Goal: Information Seeking & Learning: Learn about a topic

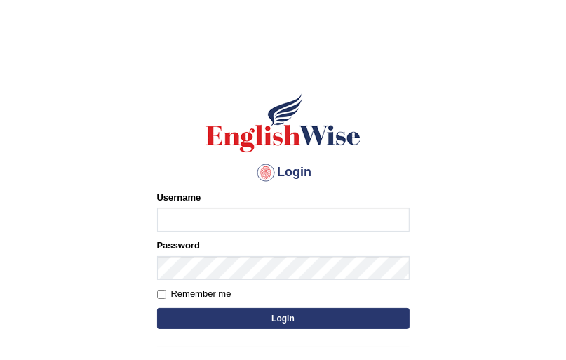
click at [183, 219] on input "Username" at bounding box center [283, 220] width 252 height 24
type input "Jasmeetkaur15"
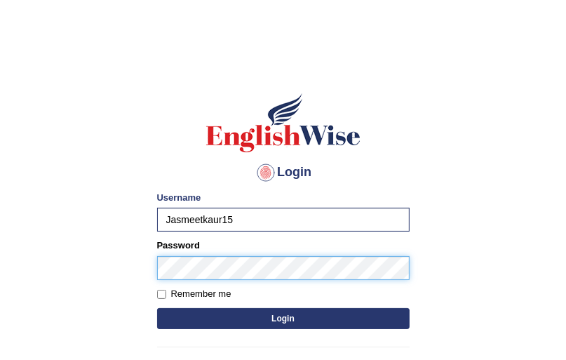
click at [157, 308] on button "Login" at bounding box center [283, 318] width 252 height 21
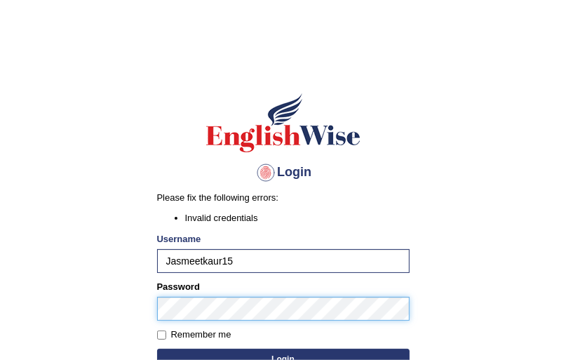
click at [157, 348] on button "Login" at bounding box center [283, 358] width 252 height 21
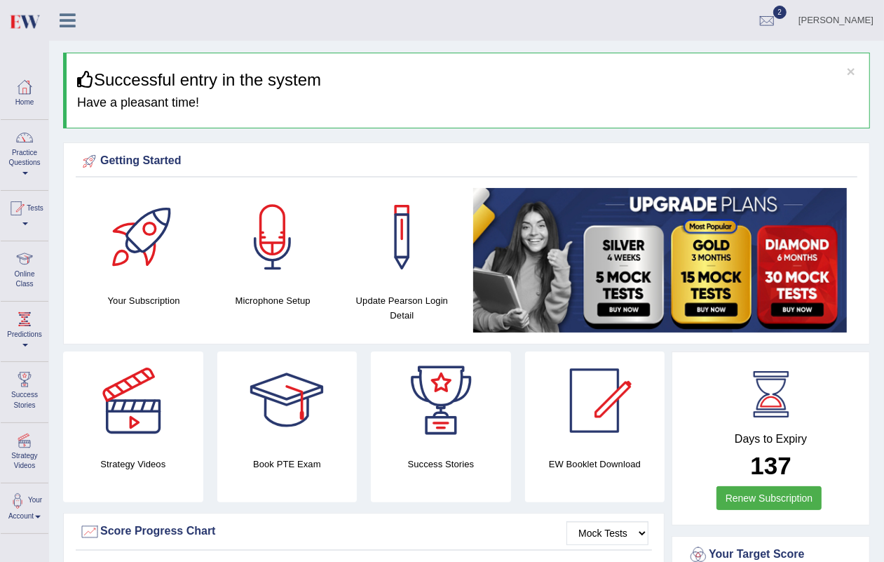
click at [370, 96] on h4 "Have a pleasant time!" at bounding box center [468, 103] width 782 height 14
click at [71, 19] on icon at bounding box center [68, 20] width 16 height 18
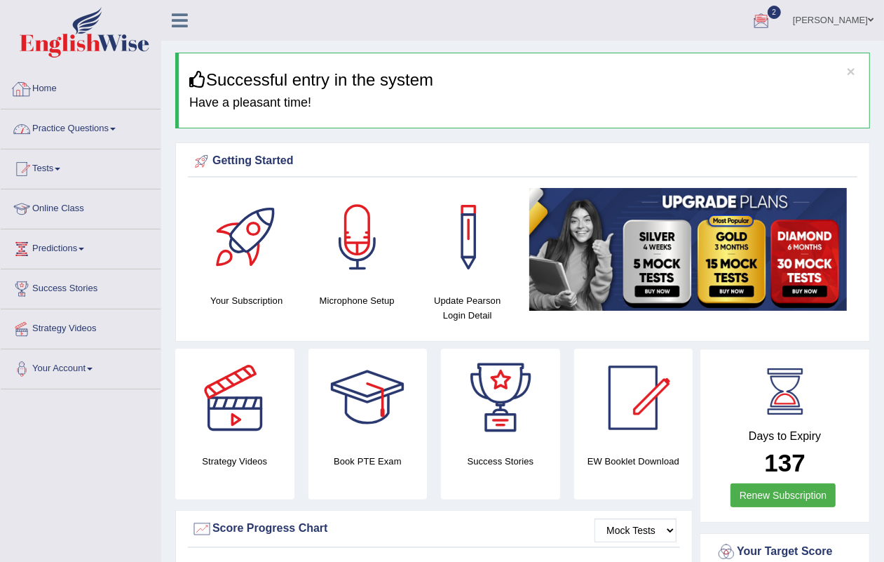
click at [58, 123] on link "Practice Questions" at bounding box center [81, 126] width 160 height 35
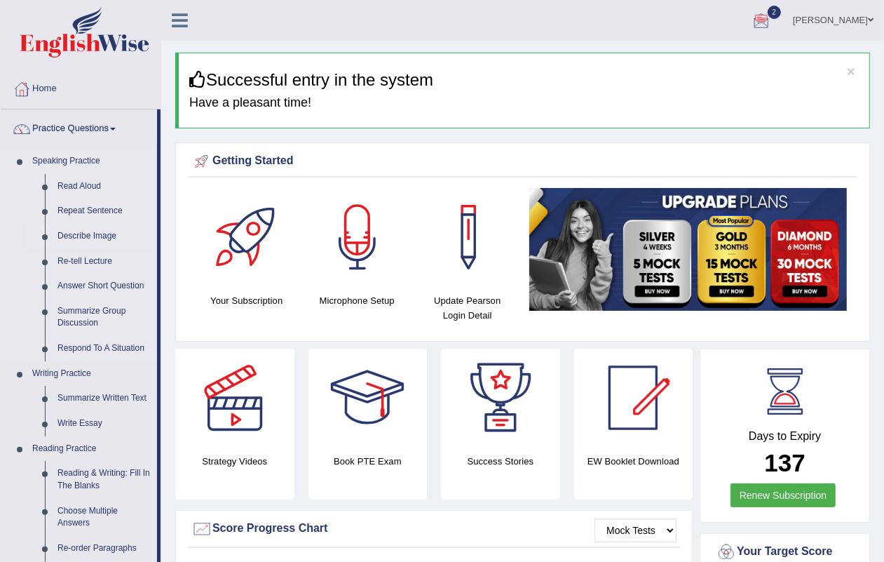
click at [86, 224] on link "Describe Image" at bounding box center [104, 236] width 106 height 25
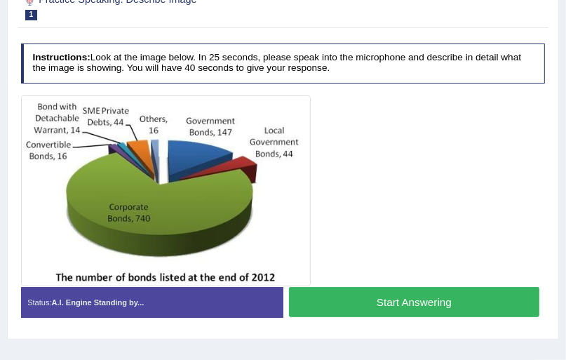
scroll to position [224, 0]
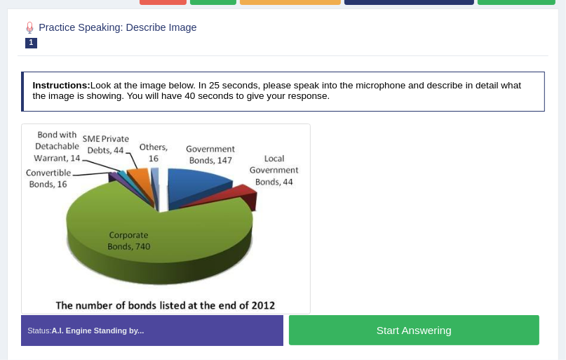
click at [318, 207] on div at bounding box center [283, 218] width 524 height 191
click at [219, 32] on h2 "Practice Speaking: Describe Image 1 Bond Number" at bounding box center [183, 33] width 325 height 29
click at [215, 48] on div at bounding box center [283, 34] width 524 height 36
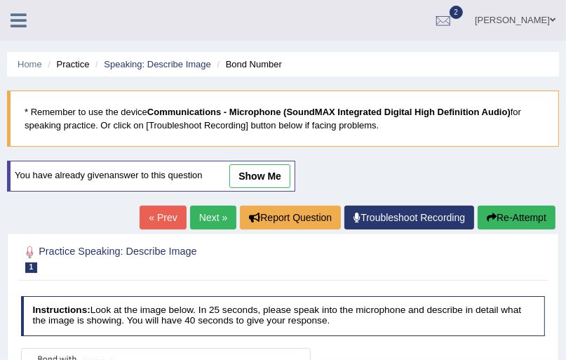
click at [210, 49] on div "Home Practice Speaking: Describe Image Bond Number * Remember to use the device…" at bounding box center [283, 350] width 566 height 701
click at [210, 219] on link "Next »" at bounding box center [213, 217] width 46 height 24
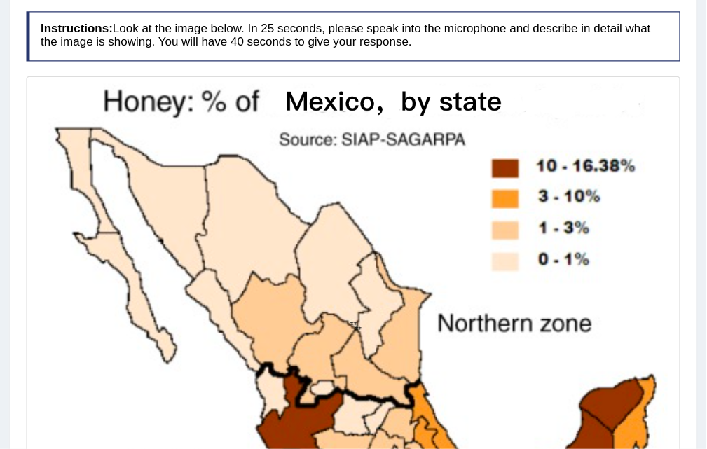
scroll to position [287, 0]
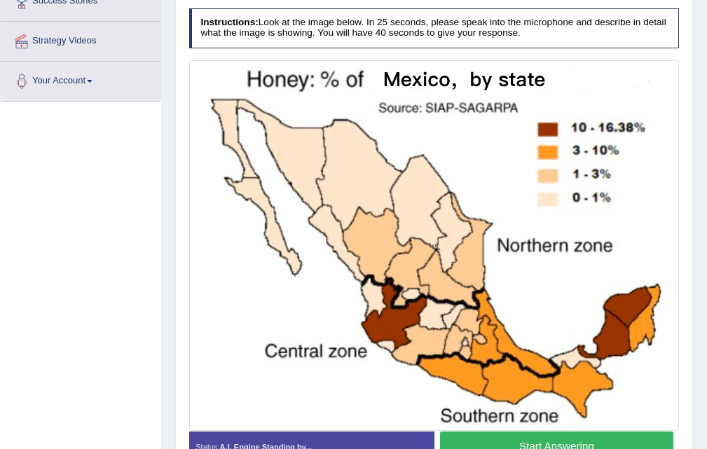
click at [565, 338] on img at bounding box center [434, 245] width 484 height 365
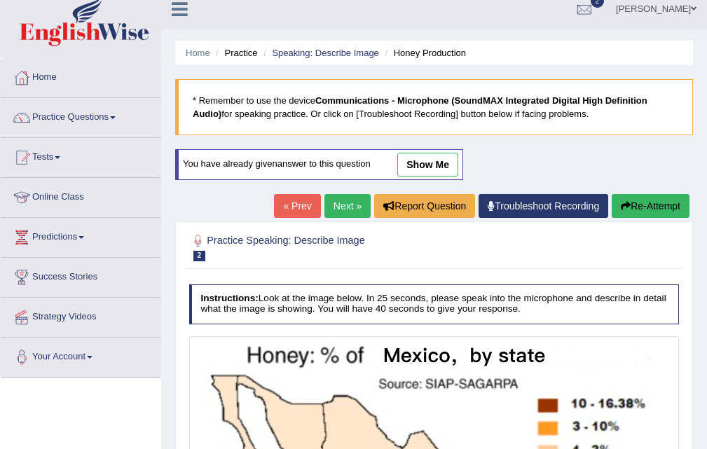
scroll to position [7, 0]
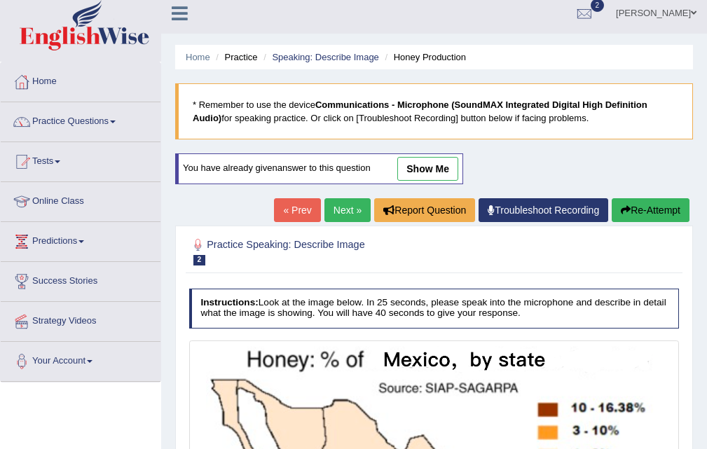
click at [340, 216] on link "Next »" at bounding box center [348, 210] width 46 height 24
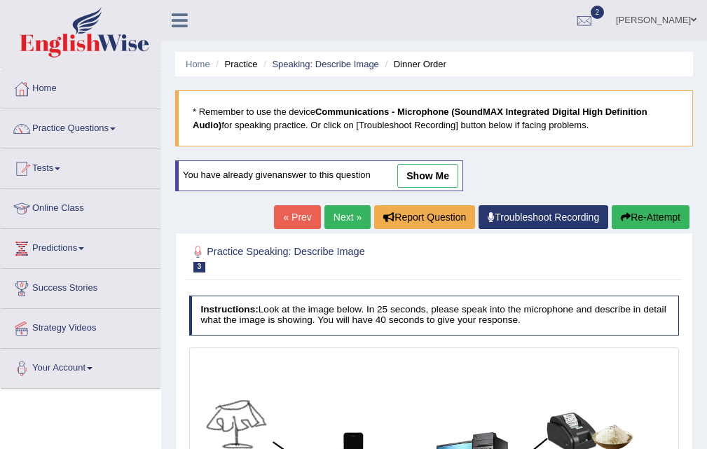
click at [334, 217] on link "Next »" at bounding box center [348, 217] width 46 height 24
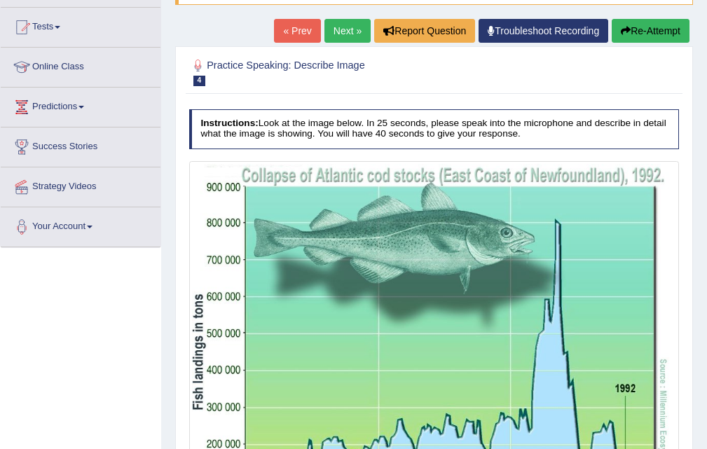
scroll to position [140, 0]
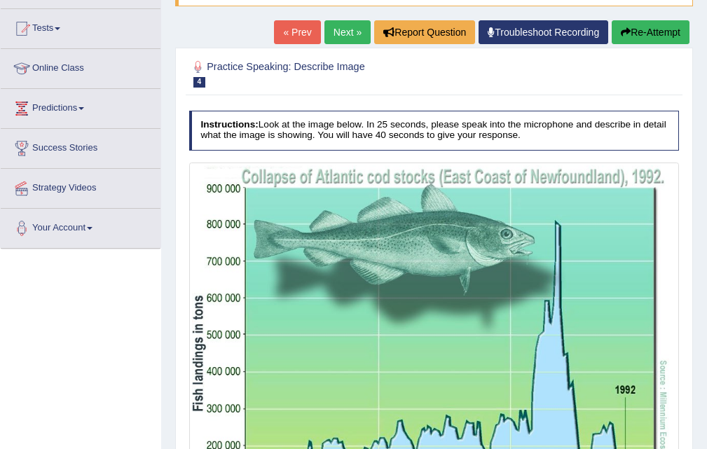
click at [344, 41] on link "Next »" at bounding box center [348, 32] width 46 height 24
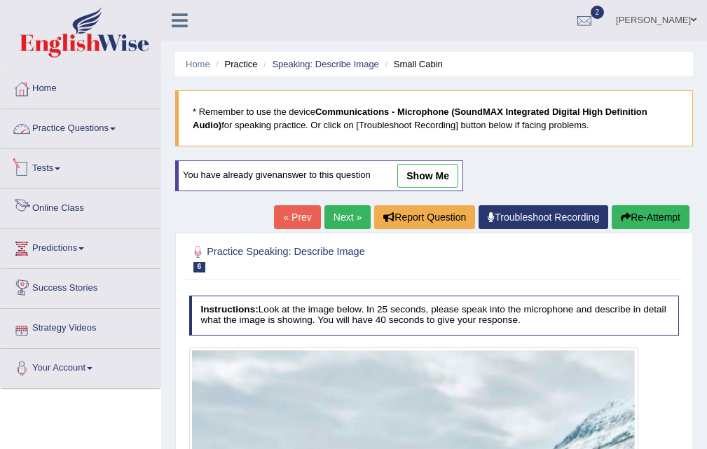
click at [52, 138] on link "Practice Questions" at bounding box center [81, 126] width 160 height 35
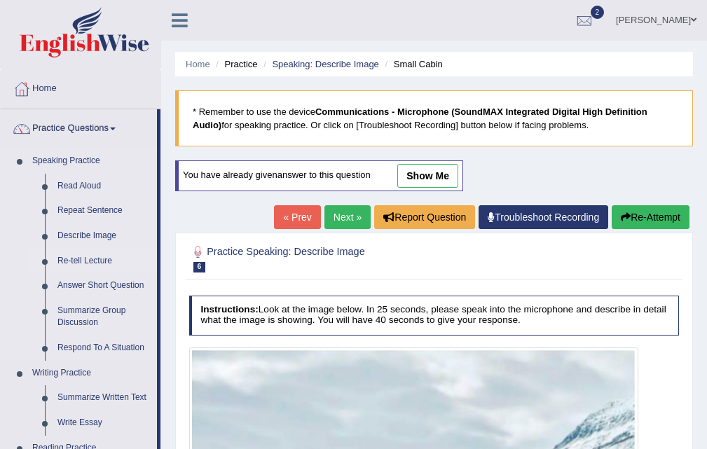
click at [90, 254] on link "Re-tell Lecture" at bounding box center [104, 261] width 106 height 25
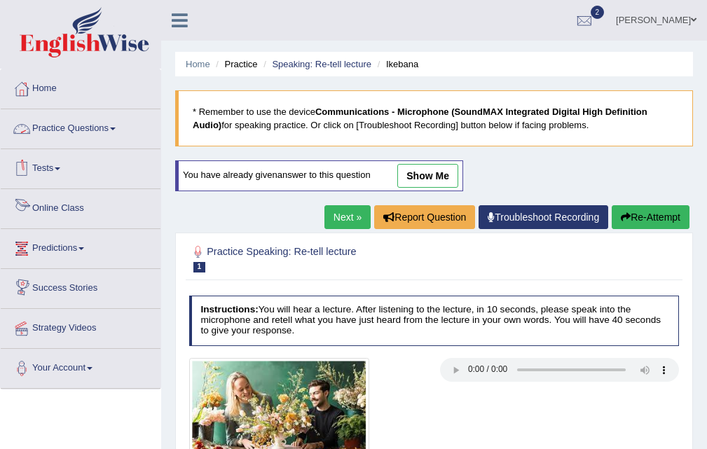
click at [50, 132] on link "Practice Questions" at bounding box center [81, 126] width 160 height 35
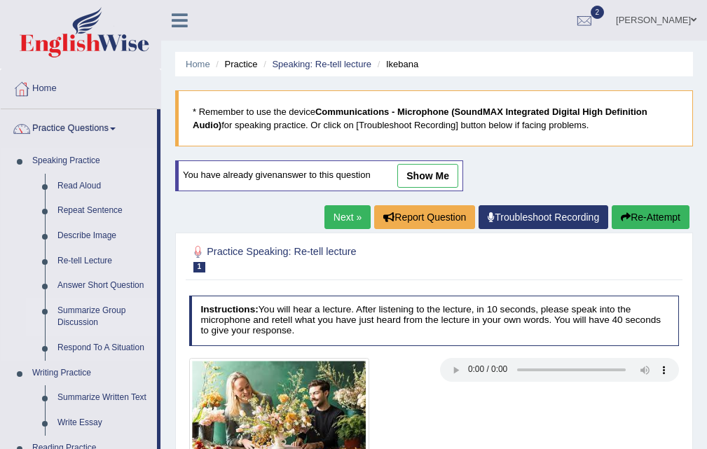
click at [81, 305] on link "Summarize Group Discussion" at bounding box center [104, 317] width 106 height 37
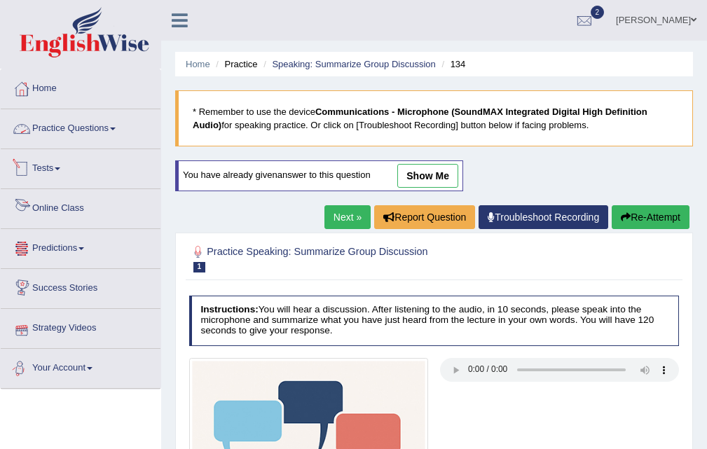
click at [78, 137] on link "Practice Questions" at bounding box center [81, 126] width 160 height 35
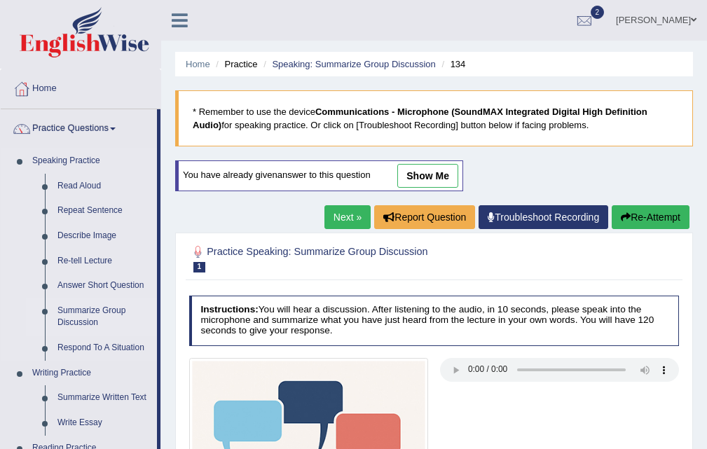
click at [104, 335] on link "Summarize Group Discussion" at bounding box center [104, 317] width 106 height 37
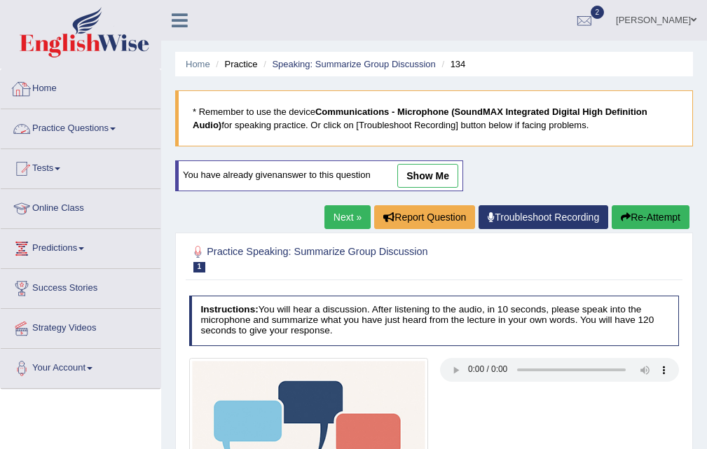
click at [95, 125] on link "Practice Questions" at bounding box center [81, 126] width 160 height 35
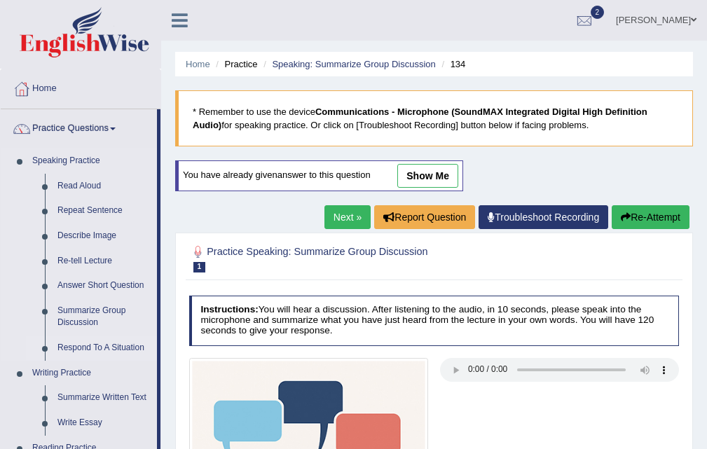
click at [96, 348] on link "Respond To A Situation" at bounding box center [104, 348] width 106 height 25
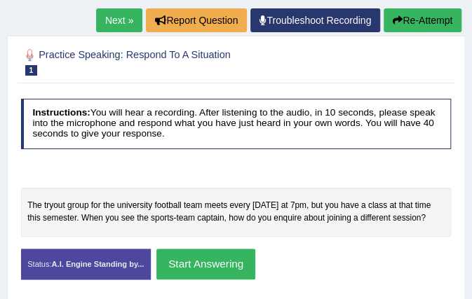
drag, startPoint x: 599, startPoint y: 0, endPoint x: 253, endPoint y: 183, distance: 391.1
click at [253, 183] on div at bounding box center [236, 174] width 442 height 27
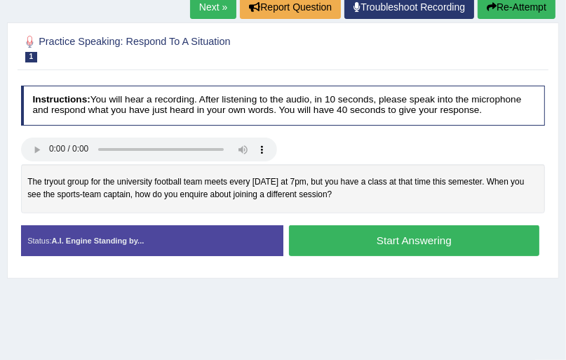
click at [423, 118] on h4 "Instructions: You will hear a recording. After listening to the audio, in 10 se…" at bounding box center [283, 106] width 524 height 40
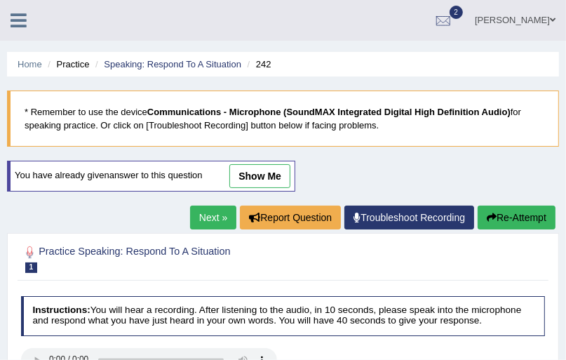
click at [211, 233] on div "Practice Speaking: Respond To A Situation 1 242 Instructions: You will hear a r…" at bounding box center [283, 360] width 552 height 255
click at [215, 224] on link "Next »" at bounding box center [213, 217] width 46 height 24
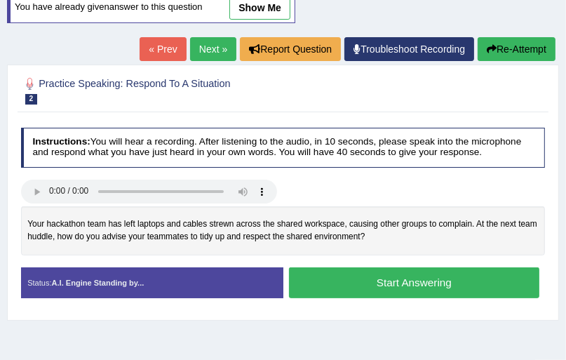
scroll to position [168, 0]
click at [200, 45] on link "Next »" at bounding box center [213, 49] width 46 height 24
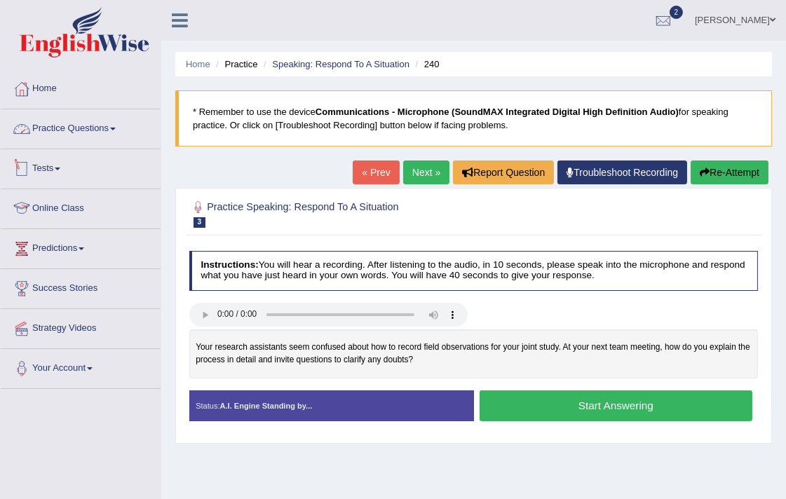
click at [48, 139] on link "Practice Questions" at bounding box center [81, 126] width 160 height 35
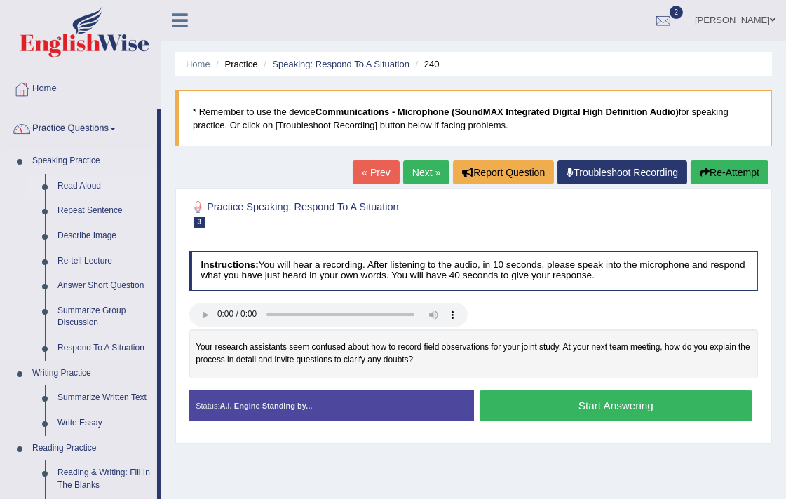
click at [65, 186] on link "Read Aloud" at bounding box center [104, 186] width 106 height 25
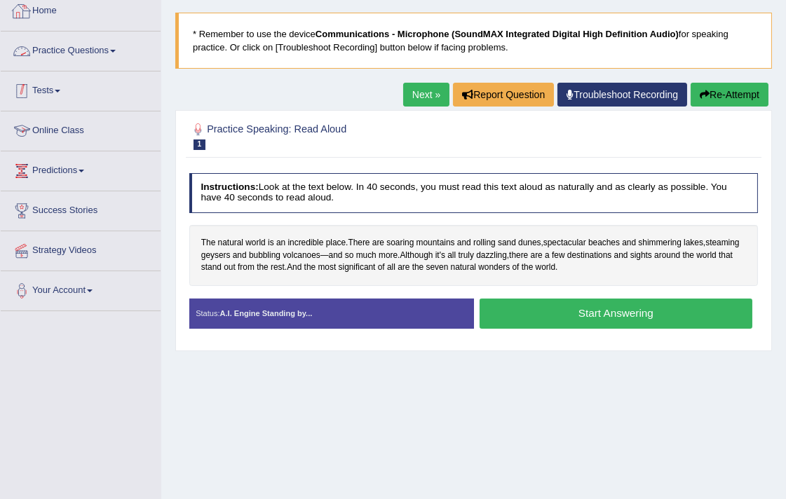
click at [45, 50] on link "Practice Questions" at bounding box center [81, 49] width 160 height 35
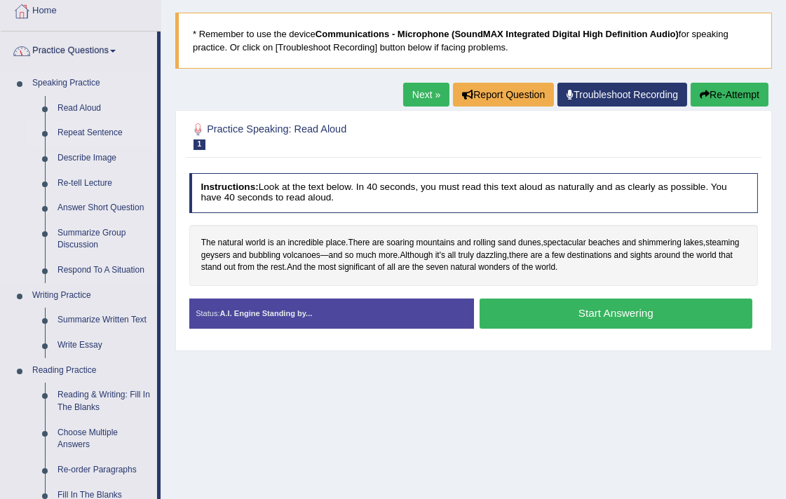
click at [89, 130] on link "Repeat Sentence" at bounding box center [104, 133] width 106 height 25
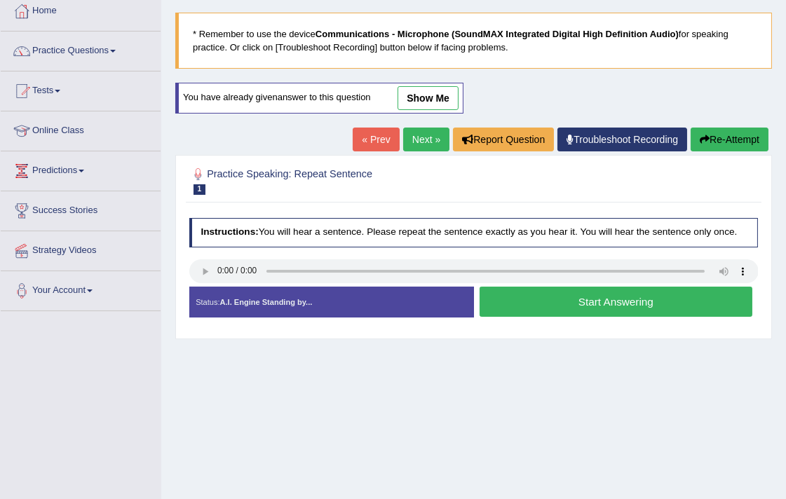
scroll to position [78, 0]
click at [390, 147] on link "« Prev" at bounding box center [376, 140] width 46 height 24
